Goal: Find specific page/section: Find specific page/section

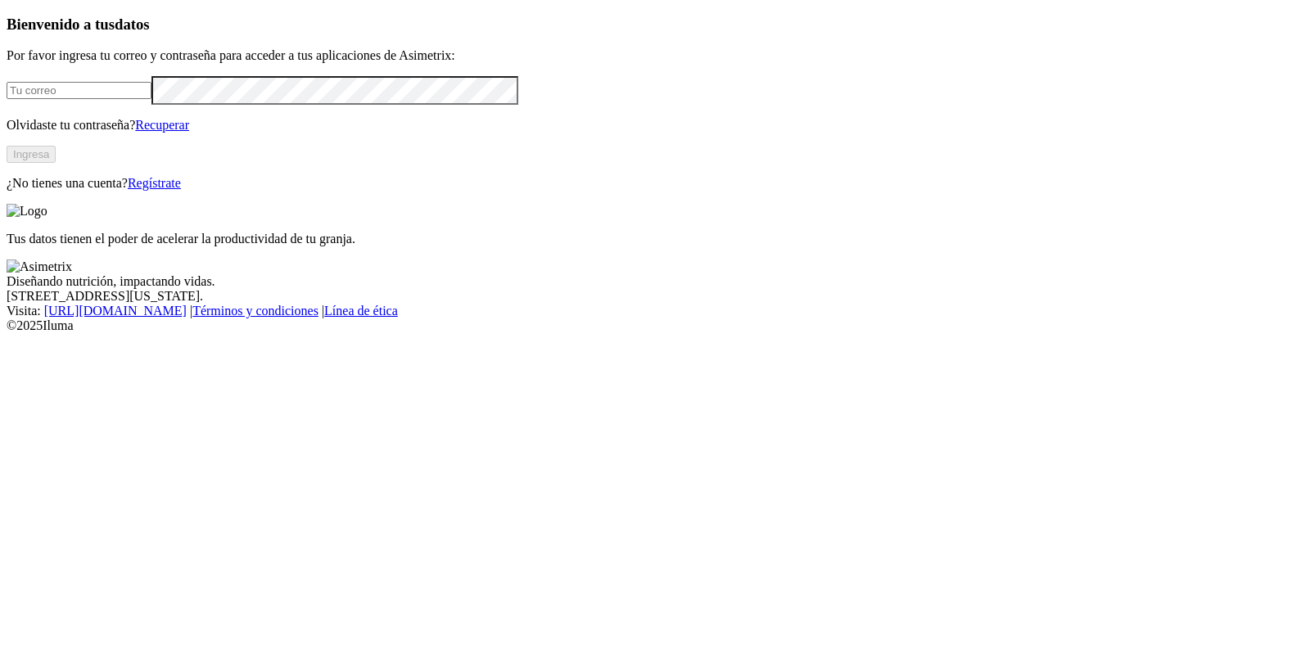
type input "[PERSON_NAME][EMAIL_ADDRESS][PERSON_NAME][DOMAIN_NAME]"
click at [56, 163] on button "Ingresa" at bounding box center [31, 154] width 49 height 17
